Goal: Transaction & Acquisition: Purchase product/service

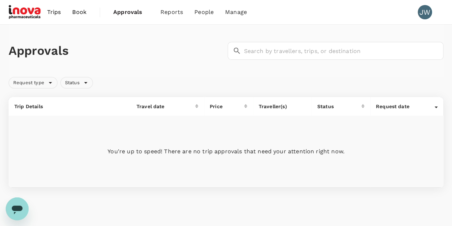
click at [79, 12] on span "Book" at bounding box center [79, 12] width 14 height 9
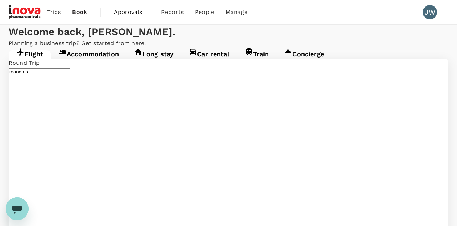
type input "Singapore Changi (SIN)"
type input "Suvarnabhumi Intl (BKK)"
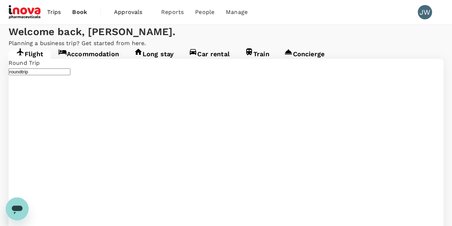
type input "Singapore Changi (SIN)"
type input "Suvarnabhumi Intl (BKK)"
type input "Singapore Changi (SIN)"
type input "Suvarnabhumi Intl (BKK)"
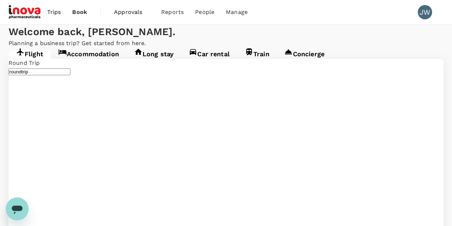
type input "London Heathrow (LHR)"
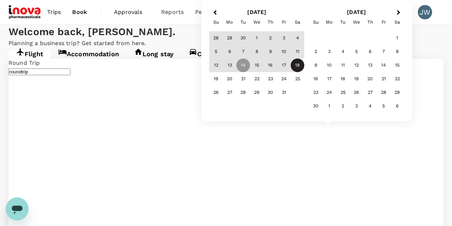
type input "[PERSON_NAME] Intl (MNL)"
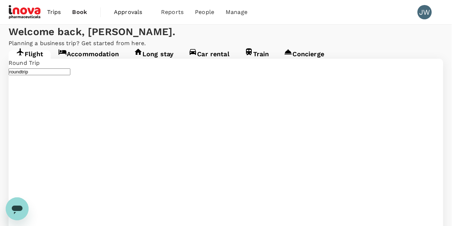
type input "business"
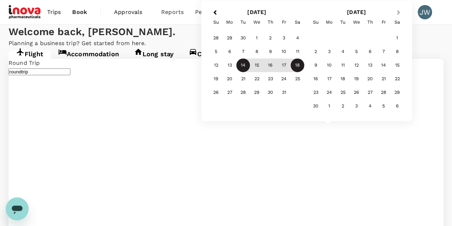
click at [398, 14] on span "Next Month" at bounding box center [398, 13] width 0 height 8
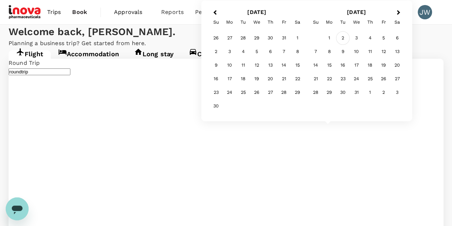
click at [343, 40] on div "2" at bounding box center [343, 38] width 14 height 14
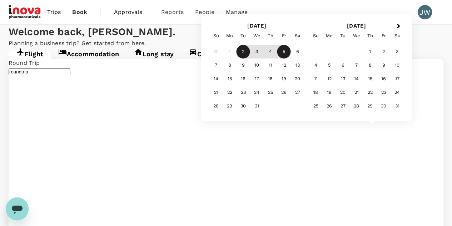
click at [282, 54] on div "5" at bounding box center [284, 52] width 14 height 14
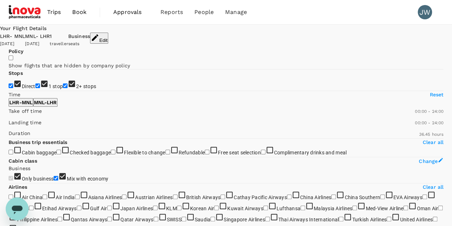
type input "2350"
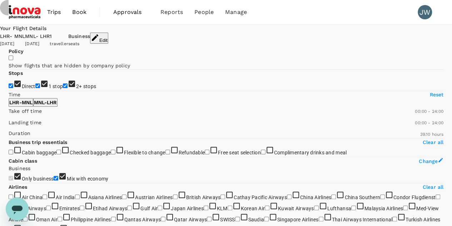
click at [63, 88] on input "2+ stops" at bounding box center [65, 85] width 5 height 5
checkbox input "false"
type input "SGD"
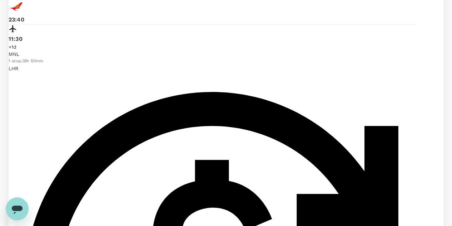
scroll to position [536, 0]
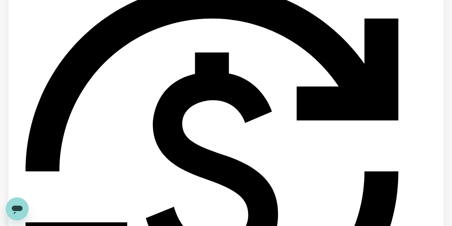
checkbox input "true"
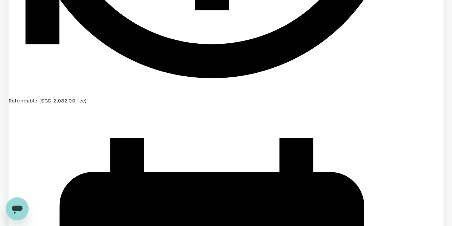
scroll to position [858, 0]
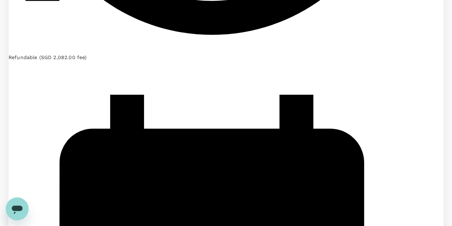
checkbox input "true"
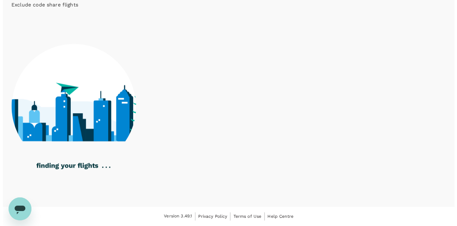
scroll to position [0, 0]
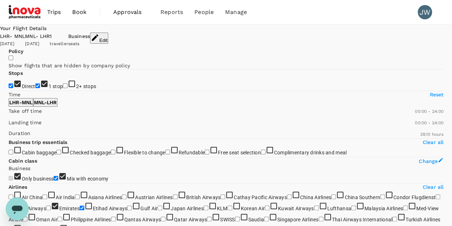
checkbox input "false"
checkbox input "true"
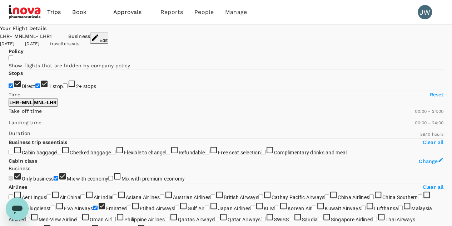
type input "SGD"
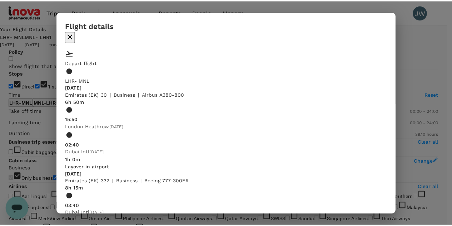
scroll to position [263, 0]
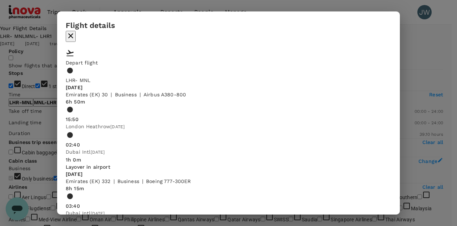
click at [73, 33] on icon "button" at bounding box center [70, 35] width 5 height 5
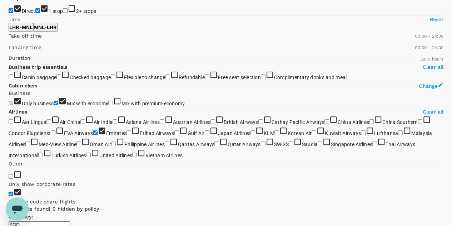
scroll to position [182, 0]
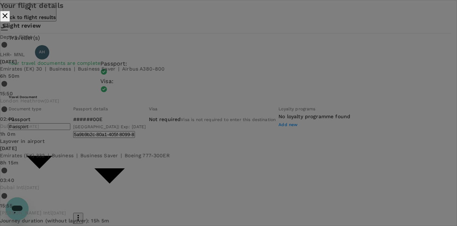
click at [9, 20] on icon "close" at bounding box center [5, 15] width 9 height 9
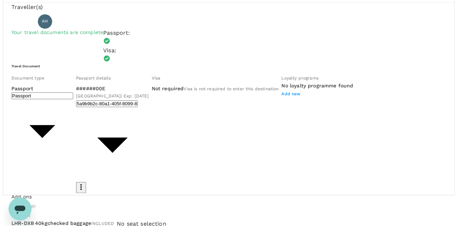
scroll to position [14, 0]
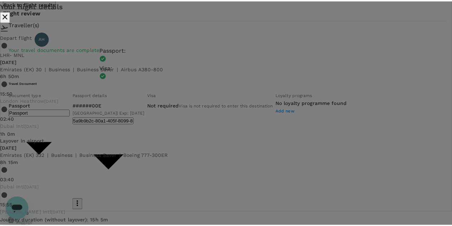
scroll to position [0, 0]
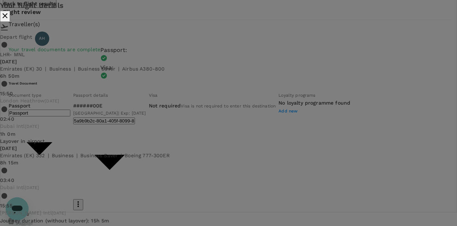
click at [8, 18] on icon "close" at bounding box center [5, 15] width 5 height 5
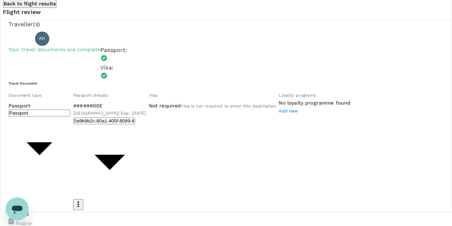
scroll to position [121, 0]
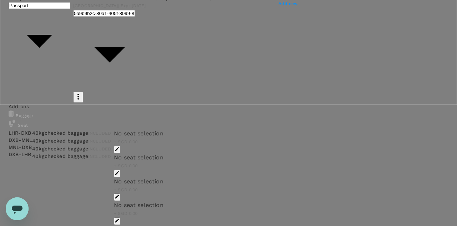
type input "9e677c2c-1b51-4fb9-8b8e-e61d94c42ce6"
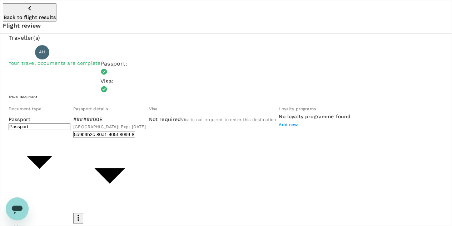
click at [25, 7] on icon "button" at bounding box center [29, 8] width 9 height 9
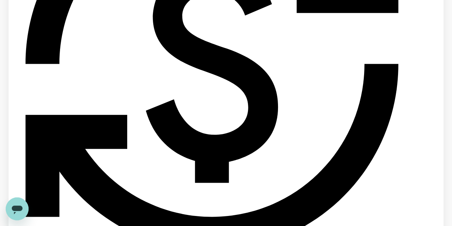
scroll to position [751, 0]
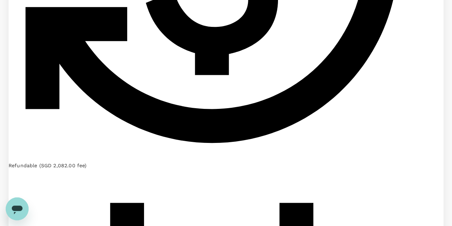
checkbox input "true"
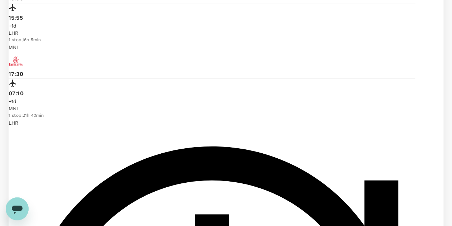
scroll to position [429, 0]
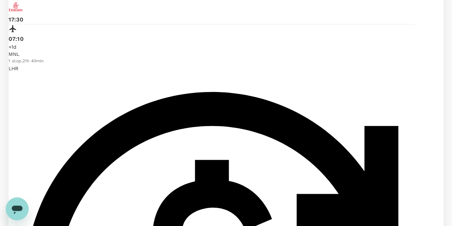
checkbox input "false"
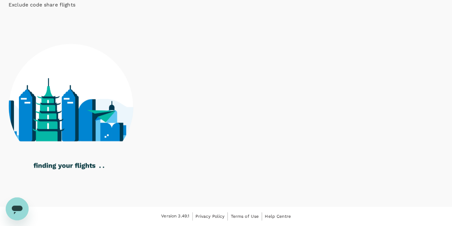
scroll to position [322, 0]
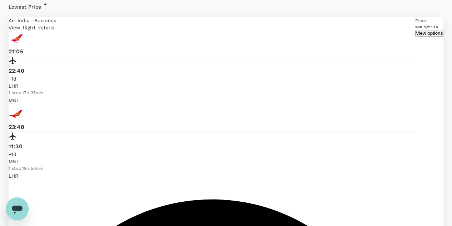
type input "SGD"
checkbox input "false"
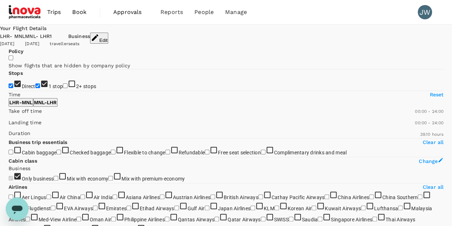
scroll to position [107, 0]
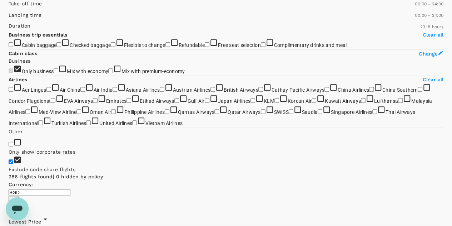
type input "1388"
drag, startPoint x: 117, startPoint y: 164, endPoint x: 43, endPoint y: 167, distance: 73.7
click at [9, 31] on span at bounding box center [9, 31] width 0 height 0
type input "1454"
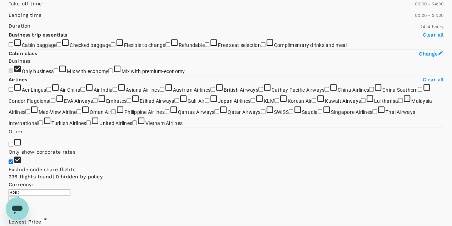
drag, startPoint x: 118, startPoint y: 159, endPoint x: 40, endPoint y: 168, distance: 78.9
click at [9, 31] on span at bounding box center [9, 31] width 0 height 0
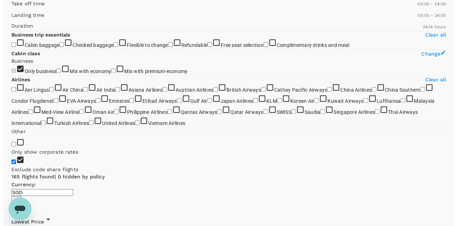
scroll to position [214, 0]
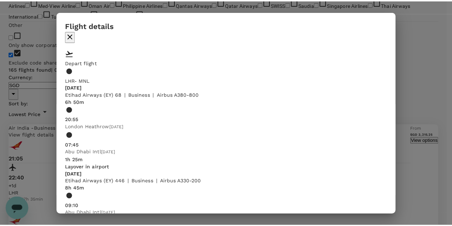
scroll to position [49, 0]
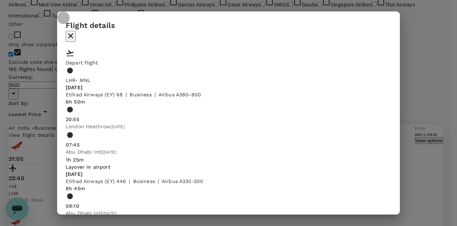
click at [73, 33] on icon "button" at bounding box center [70, 35] width 5 height 5
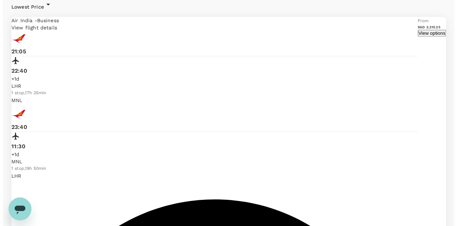
scroll to position [429, 0]
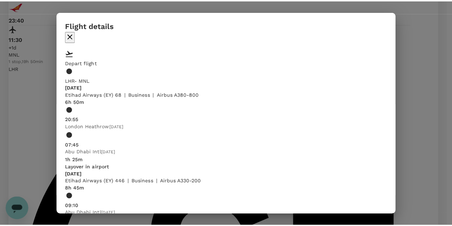
scroll to position [0, 0]
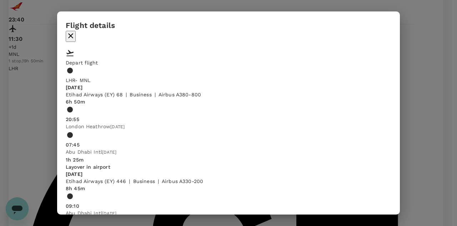
click at [75, 31] on icon "button" at bounding box center [70, 35] width 9 height 9
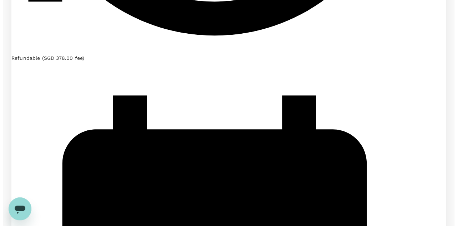
scroll to position [965, 0]
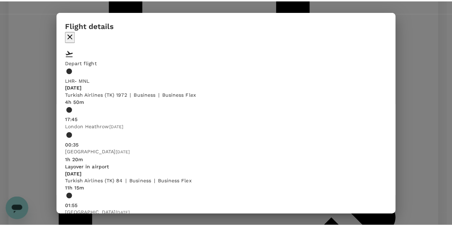
scroll to position [0, 0]
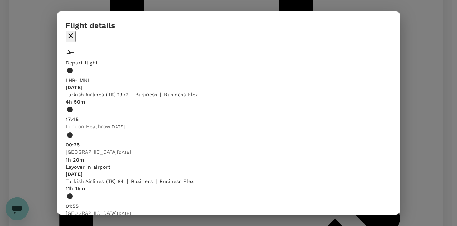
click at [73, 33] on icon "button" at bounding box center [70, 35] width 5 height 5
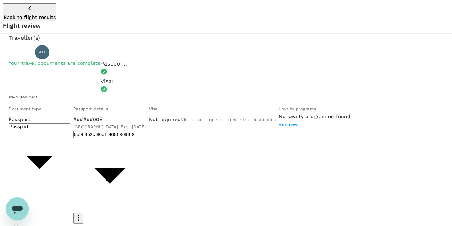
scroll to position [107, 0]
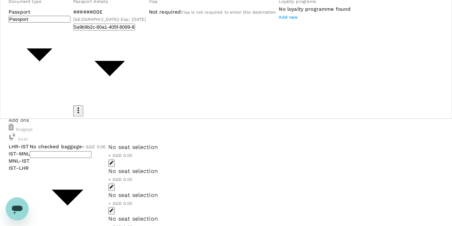
type input "1 - 0"
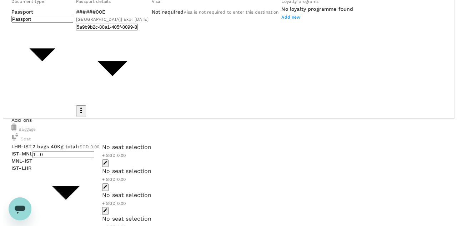
scroll to position [0, 0]
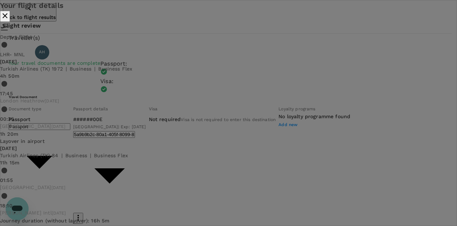
click at [9, 18] on icon "close" at bounding box center [5, 15] width 9 height 9
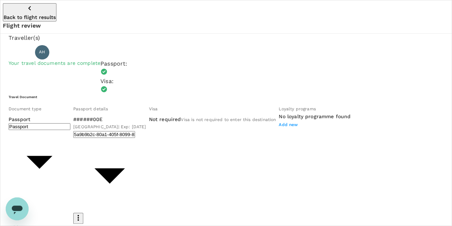
scroll to position [107, 0]
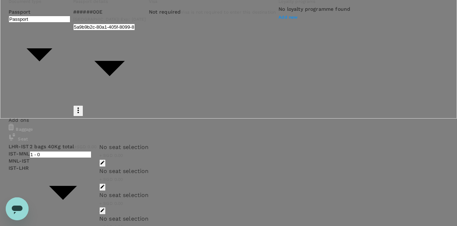
type input "9e677c2c-1b51-4fb9-8b8e-e61d94c42ce6"
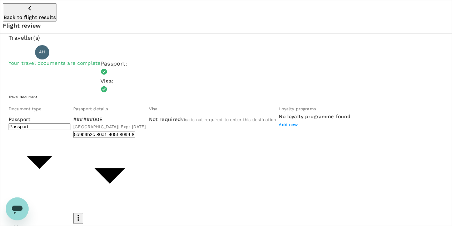
click at [25, 10] on icon "button" at bounding box center [29, 8] width 9 height 9
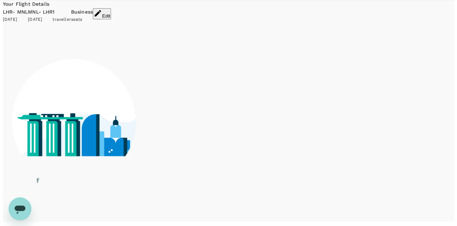
scroll to position [40, 0]
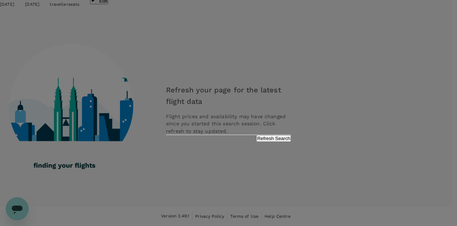
click at [262, 142] on button "Refresh Search" at bounding box center [274, 138] width 35 height 7
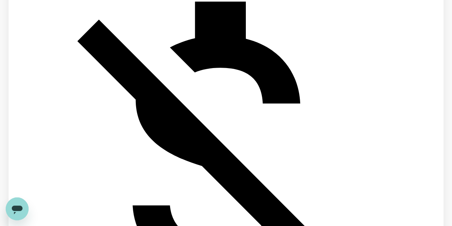
scroll to position [1663, 0]
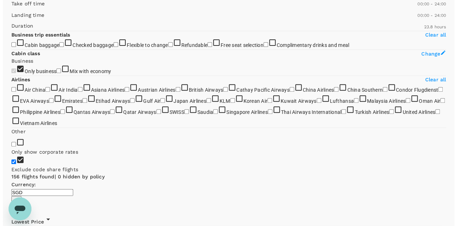
scroll to position [0, 0]
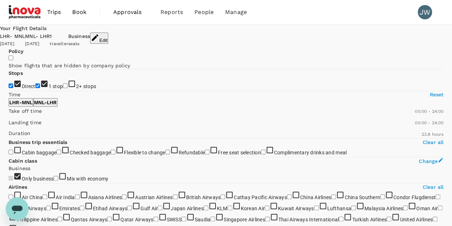
click at [34, 33] on div "Your Flight Details" at bounding box center [226, 29] width 452 height 8
click at [108, 36] on button "Edit" at bounding box center [99, 38] width 18 height 11
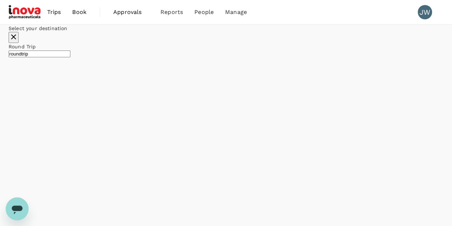
type input "London Heathrow (LHR)"
type input "[PERSON_NAME] Intl (MNL)"
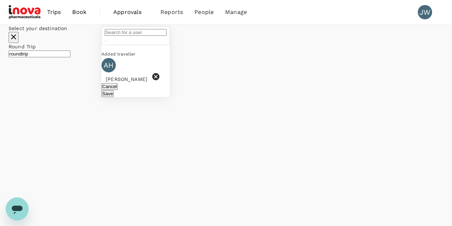
click at [160, 81] on icon at bounding box center [156, 76] width 9 height 9
click at [162, 36] on input "text" at bounding box center [136, 32] width 62 height 7
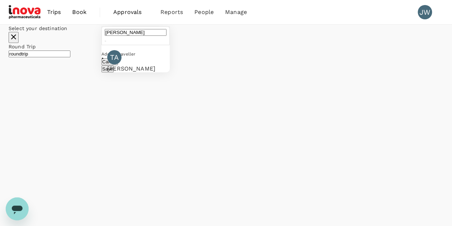
click at [122, 64] on div "TA" at bounding box center [114, 57] width 14 height 14
type input "[PERSON_NAME]"
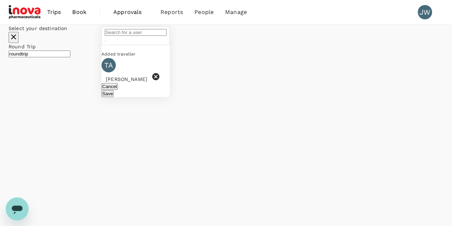
type input "[PERSON_NAME]"
click at [114, 97] on button "Save" at bounding box center [107, 93] width 12 height 7
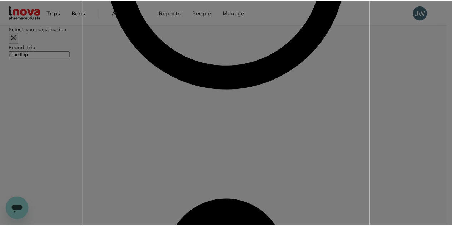
scroll to position [35, 0]
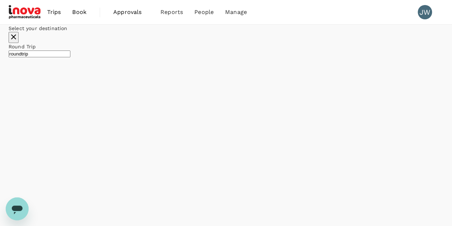
checkbox input "false"
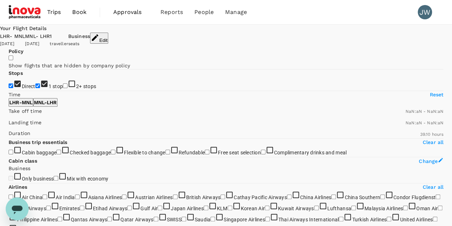
type input "1440"
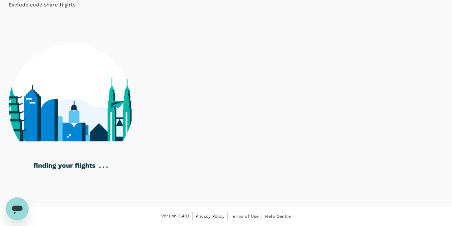
scroll to position [303, 0]
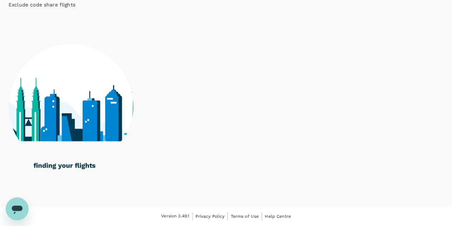
checkbox input "true"
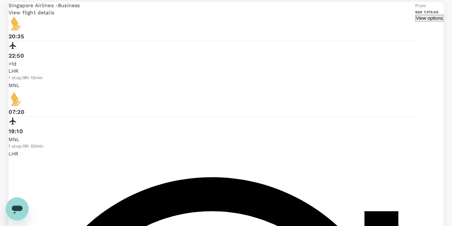
checkbox input "false"
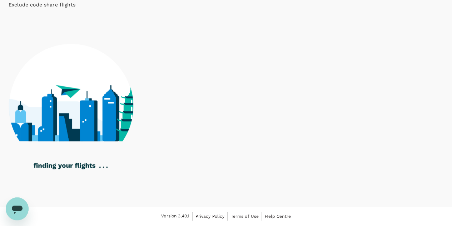
scroll to position [0, 0]
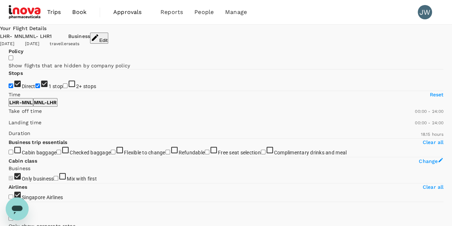
type input "2125"
checkbox input "false"
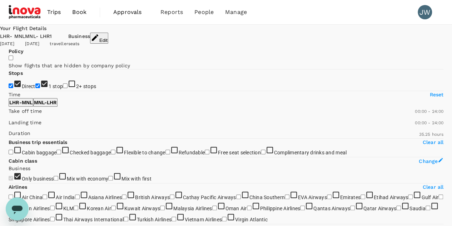
type input "SGD"
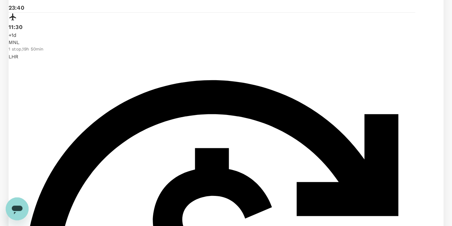
scroll to position [536, 0]
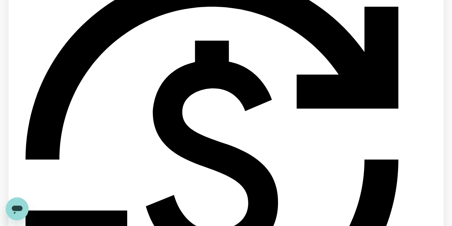
checkbox input "true"
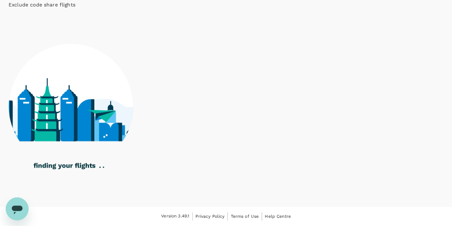
type input "2205"
checkbox input "false"
checkbox input "true"
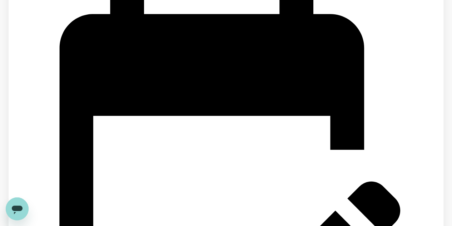
scroll to position [858, 0]
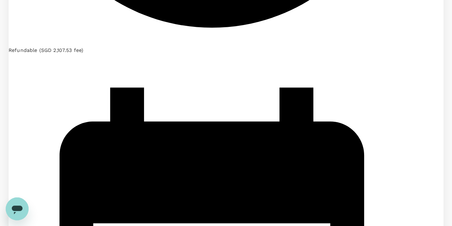
checkbox input "true"
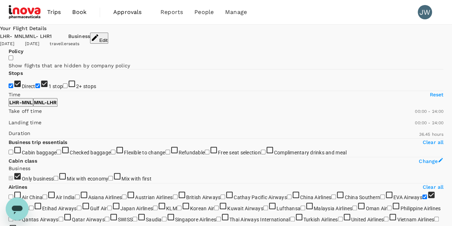
scroll to position [107, 0]
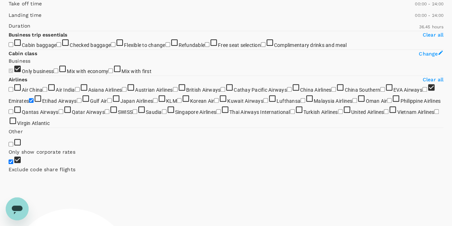
type input "2350"
checkbox input "false"
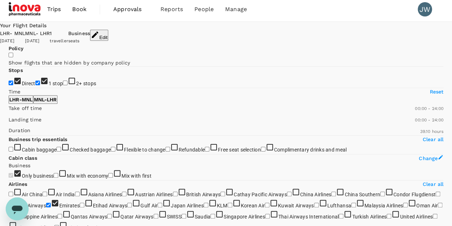
scroll to position [0, 0]
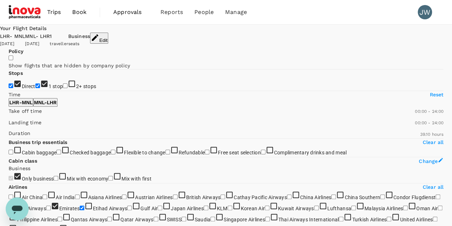
checkbox input "false"
checkbox input "true"
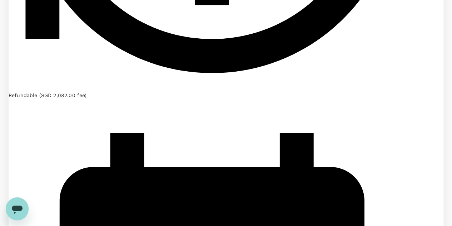
scroll to position [1843, 0]
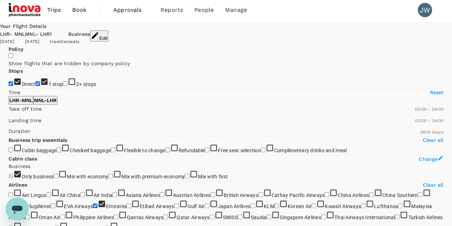
scroll to position [0, 0]
